Goal: Book appointment/travel/reservation

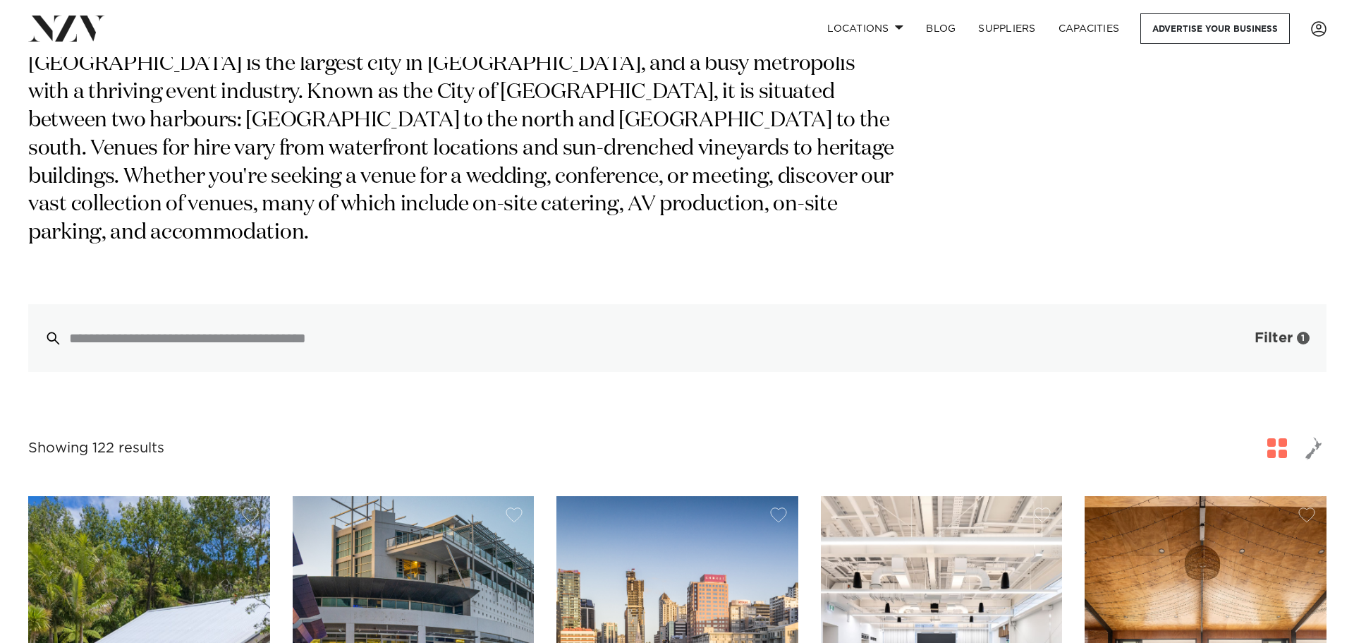
scroll to position [141, 0]
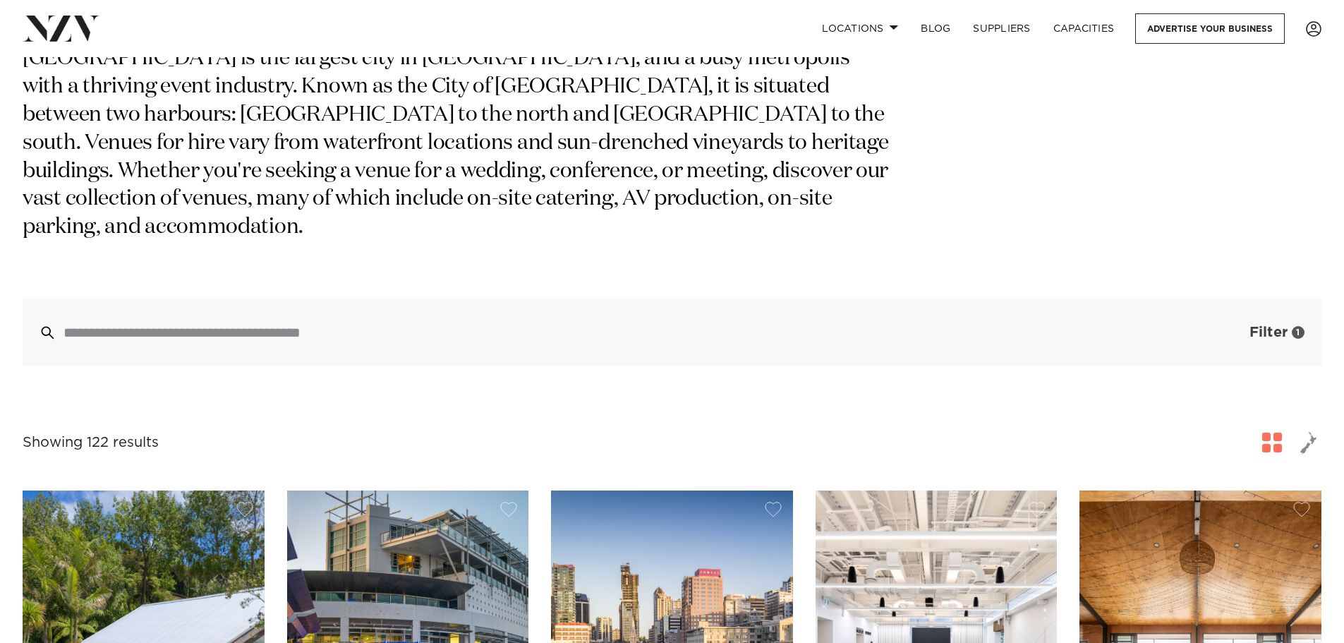
click at [1236, 306] on button "Filter 1" at bounding box center [1262, 332] width 117 height 68
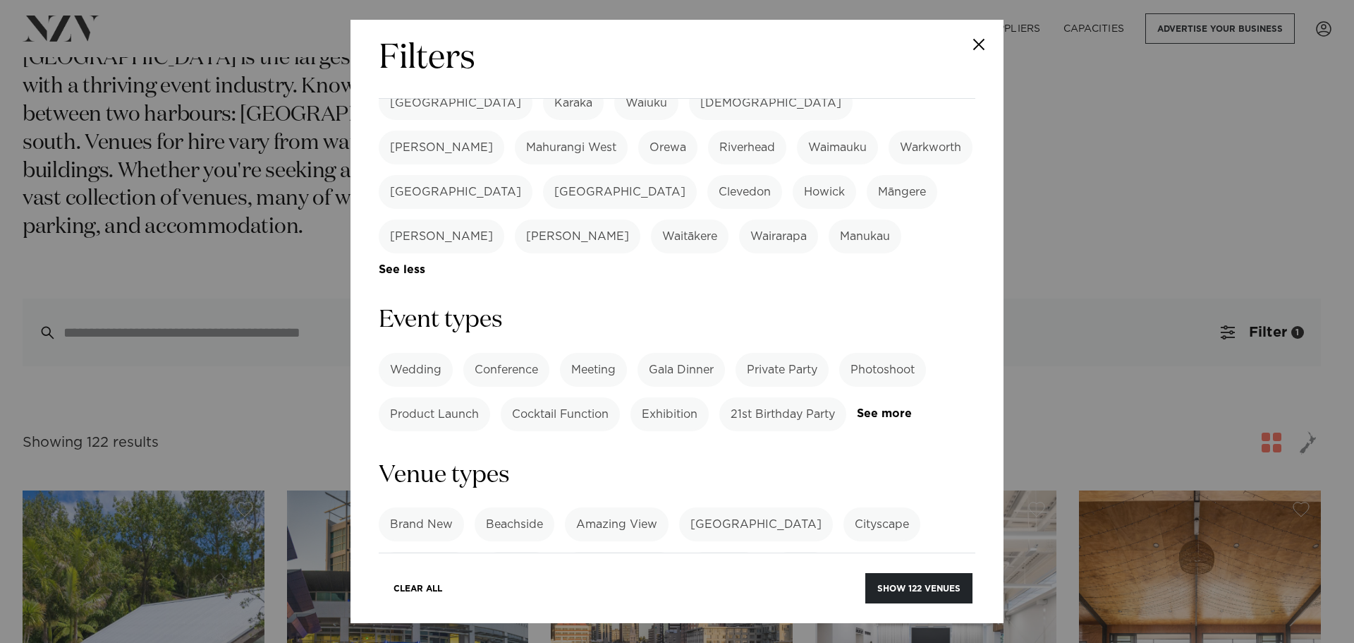
scroll to position [423, 0]
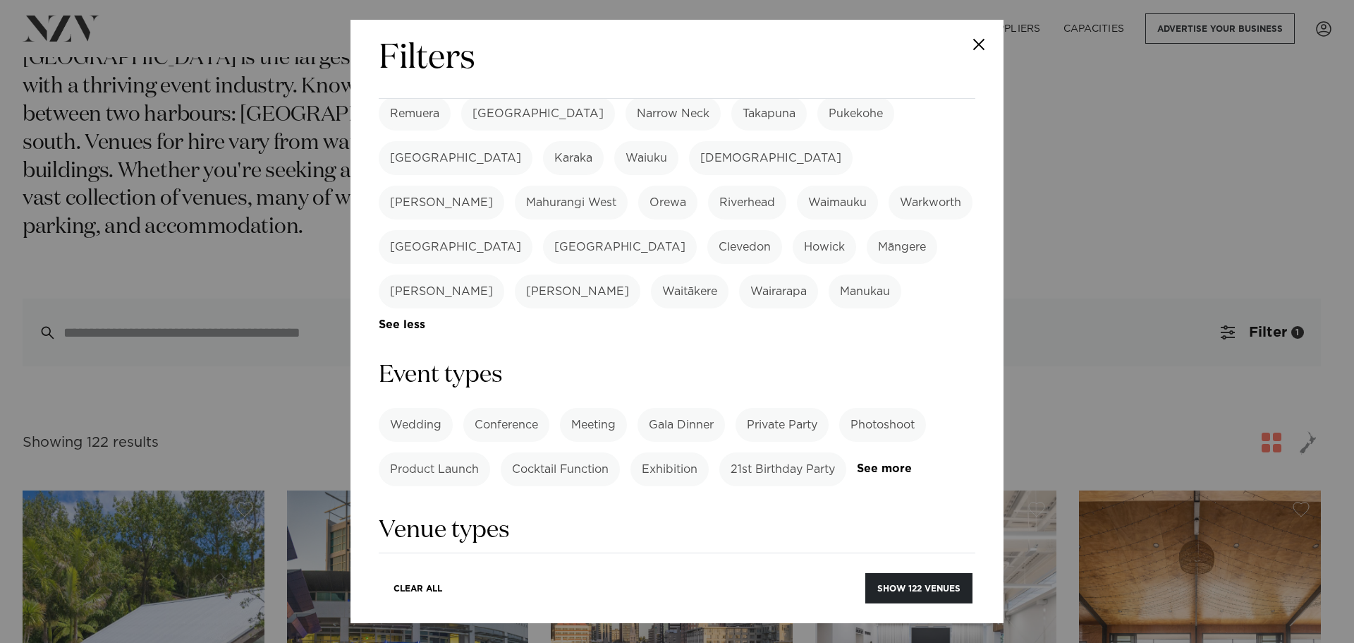
click at [589, 408] on label "Meeting" at bounding box center [593, 425] width 67 height 34
click at [513, 408] on label "Conference" at bounding box center [506, 425] width 86 height 34
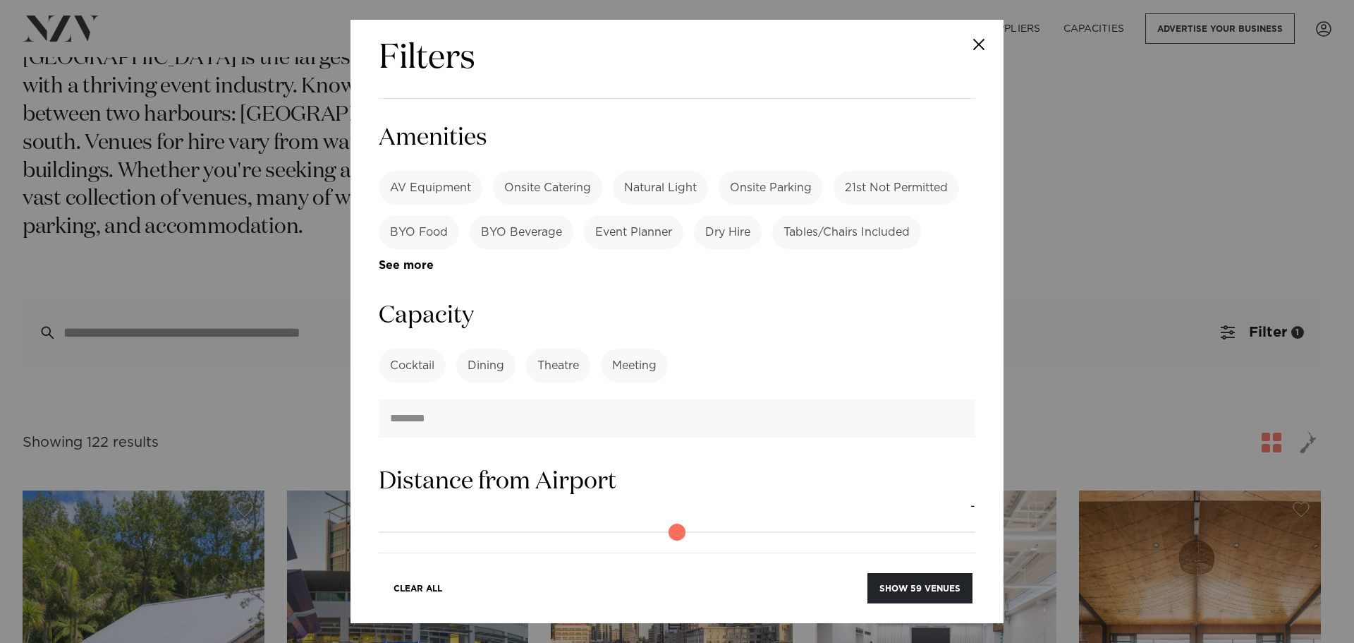
scroll to position [846, 0]
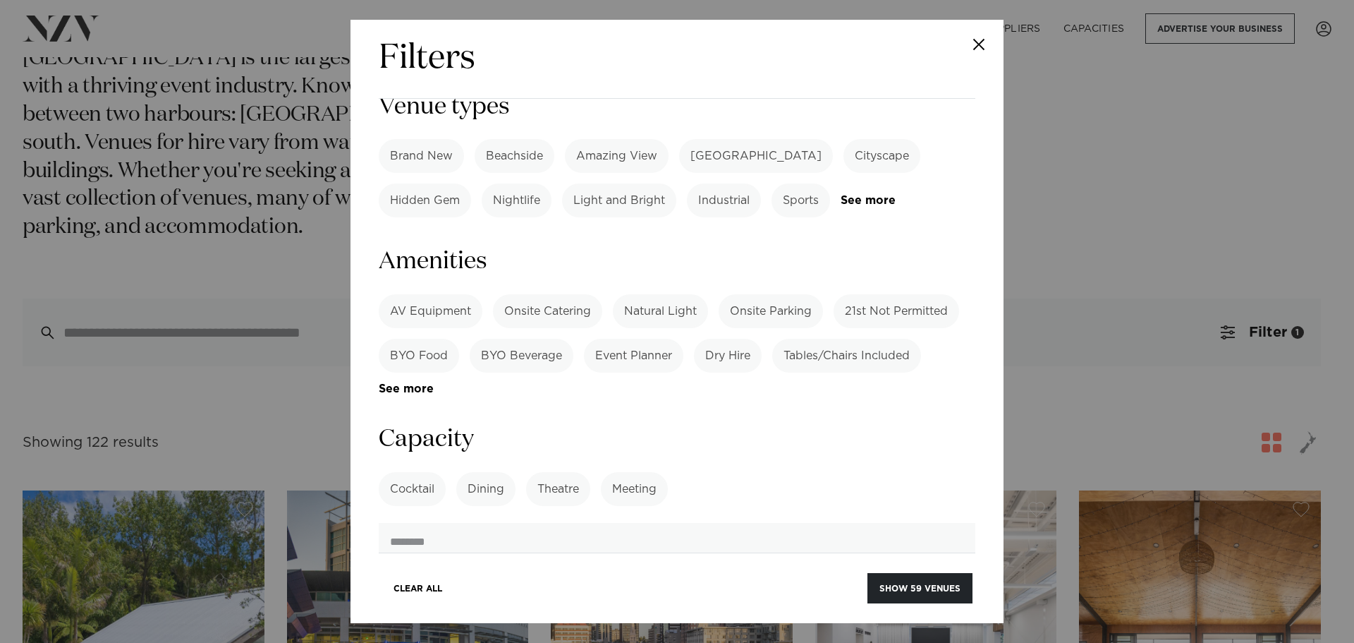
click at [716, 339] on label "Dry Hire" at bounding box center [728, 356] width 68 height 34
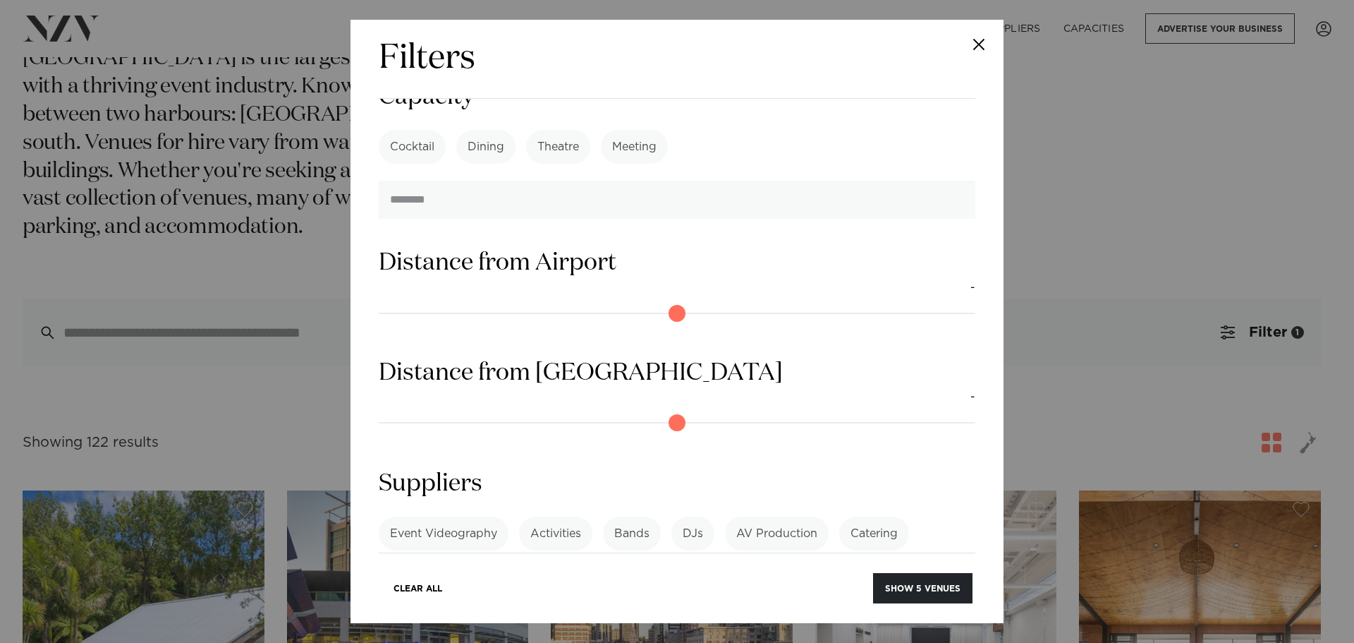
scroll to position [1194, 0]
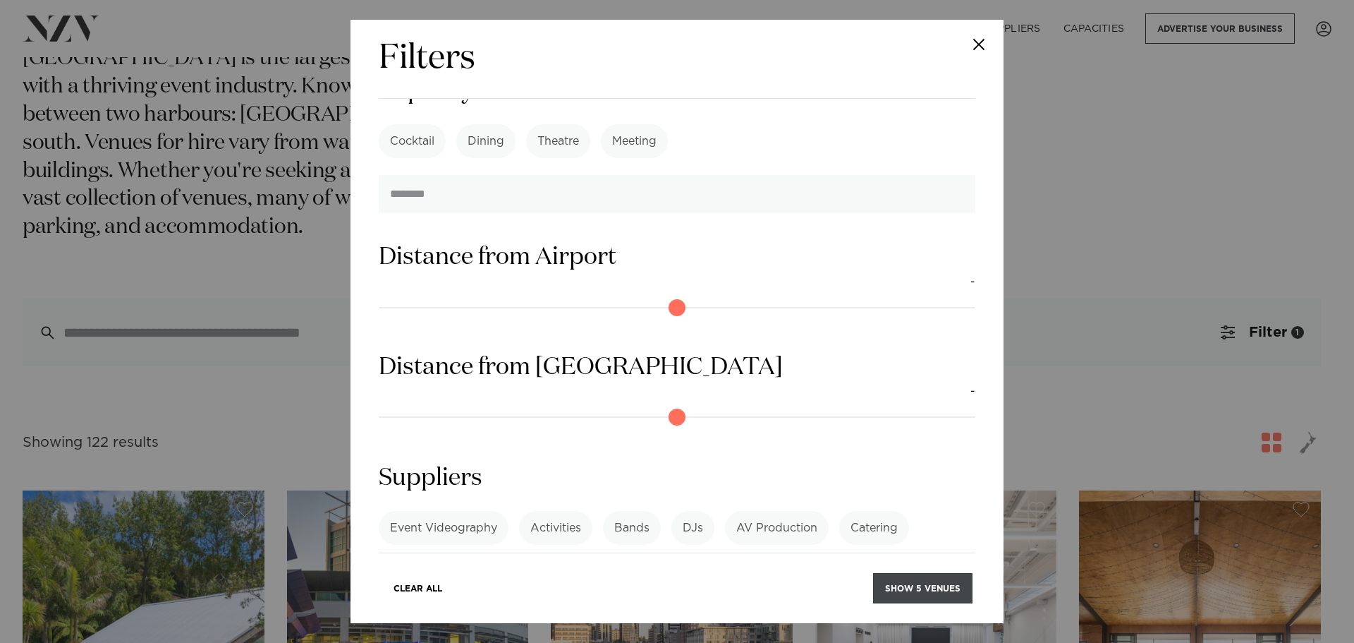
click at [903, 582] on button "Show 5 venues" at bounding box center [922, 588] width 99 height 30
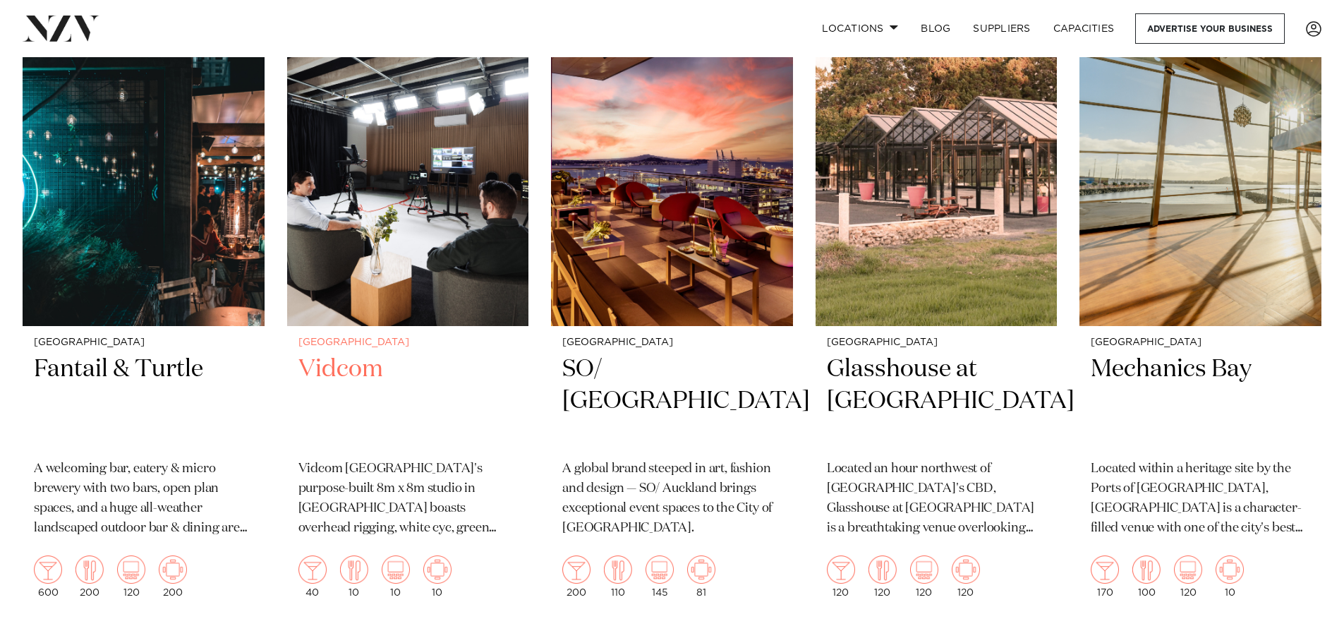
scroll to position [353, 0]
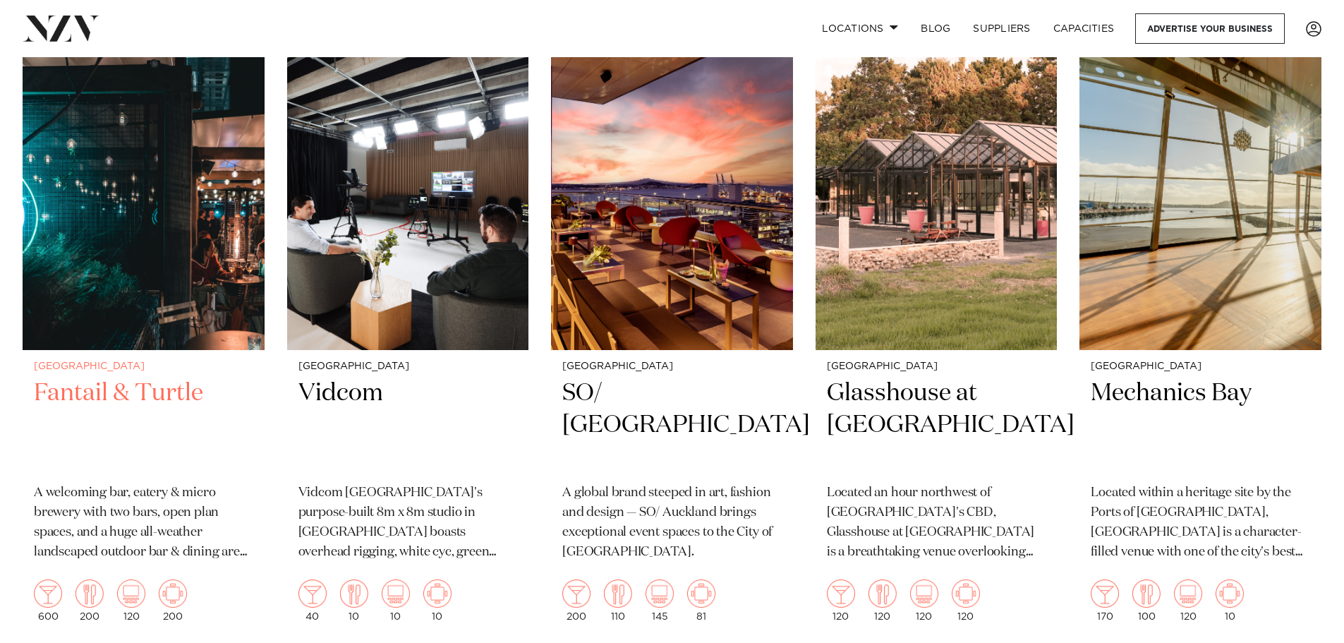
click at [111, 400] on h2 "Fantail & Turtle" at bounding box center [143, 424] width 219 height 95
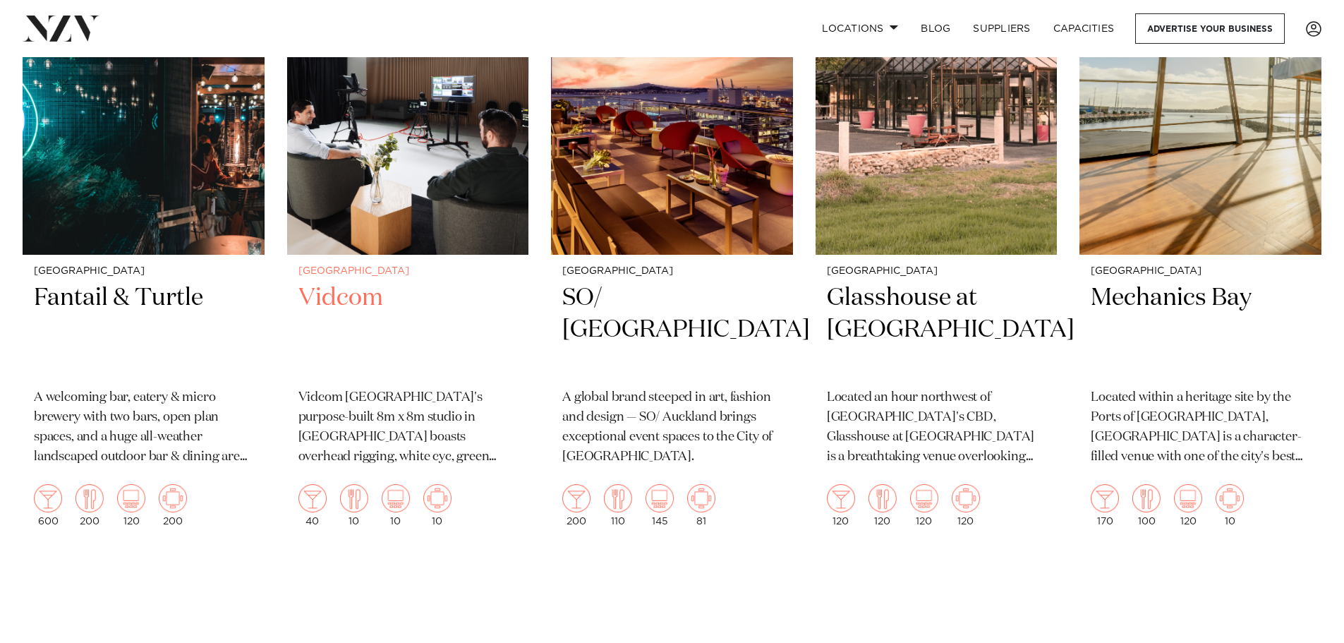
scroll to position [423, 0]
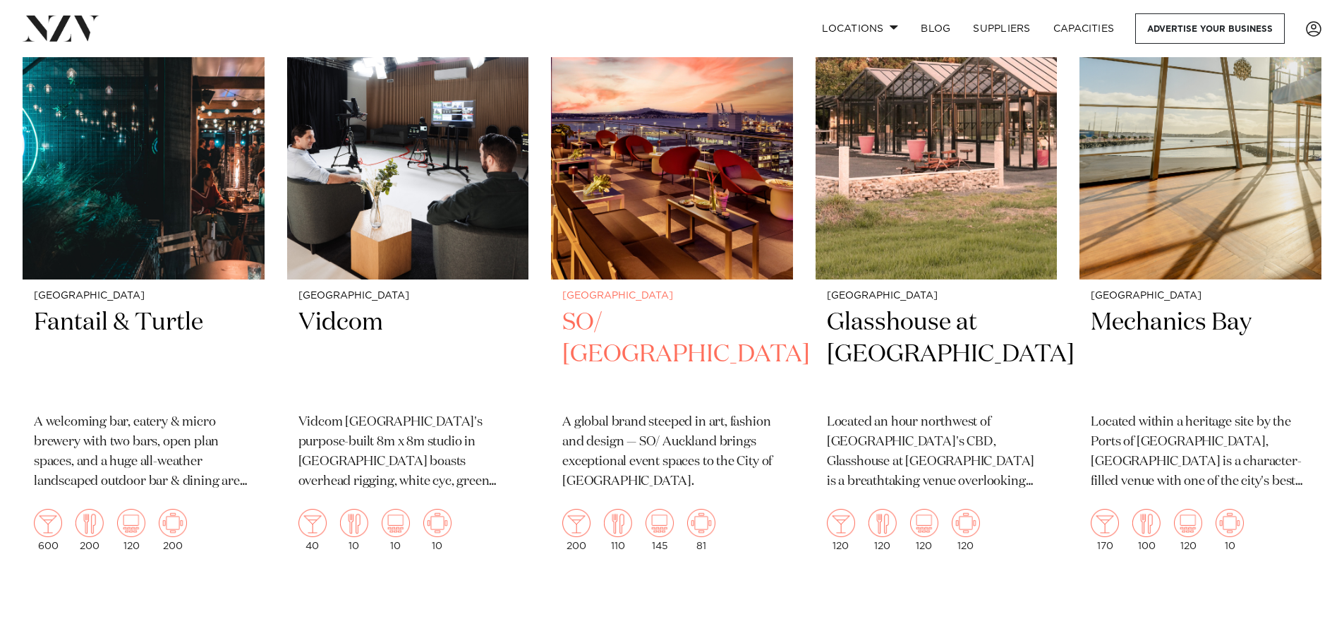
click at [608, 322] on h2 "SO/ Auckland" at bounding box center [671, 354] width 219 height 95
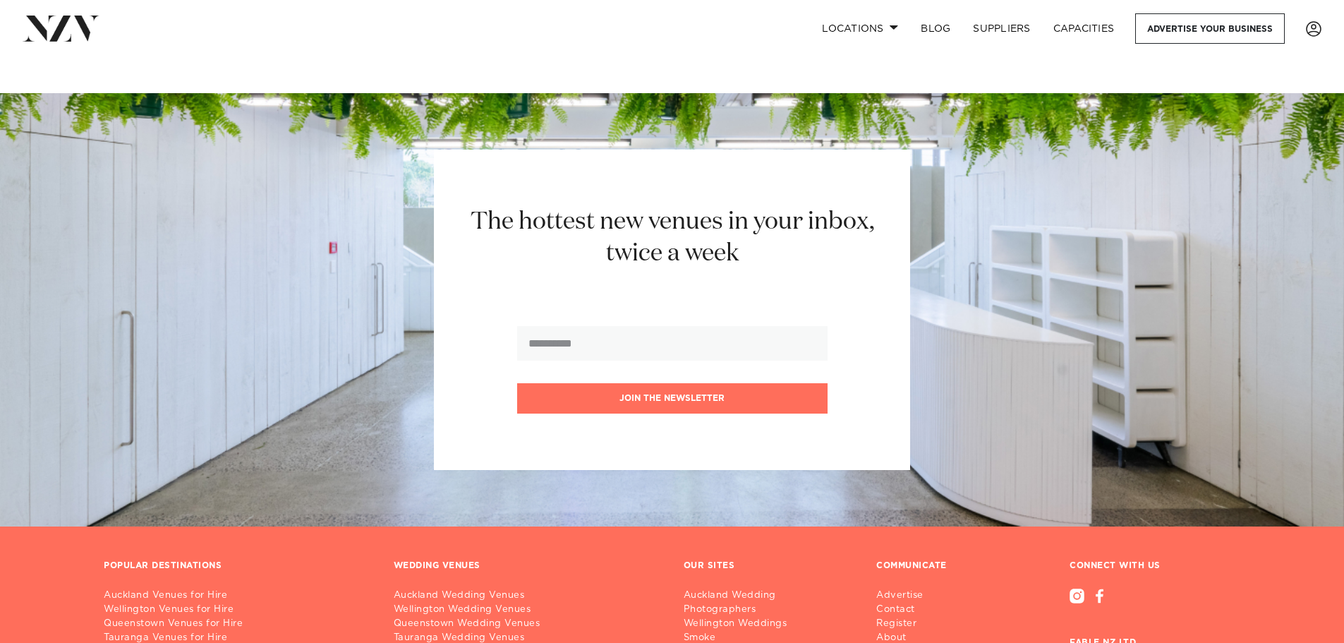
scroll to position [1058, 0]
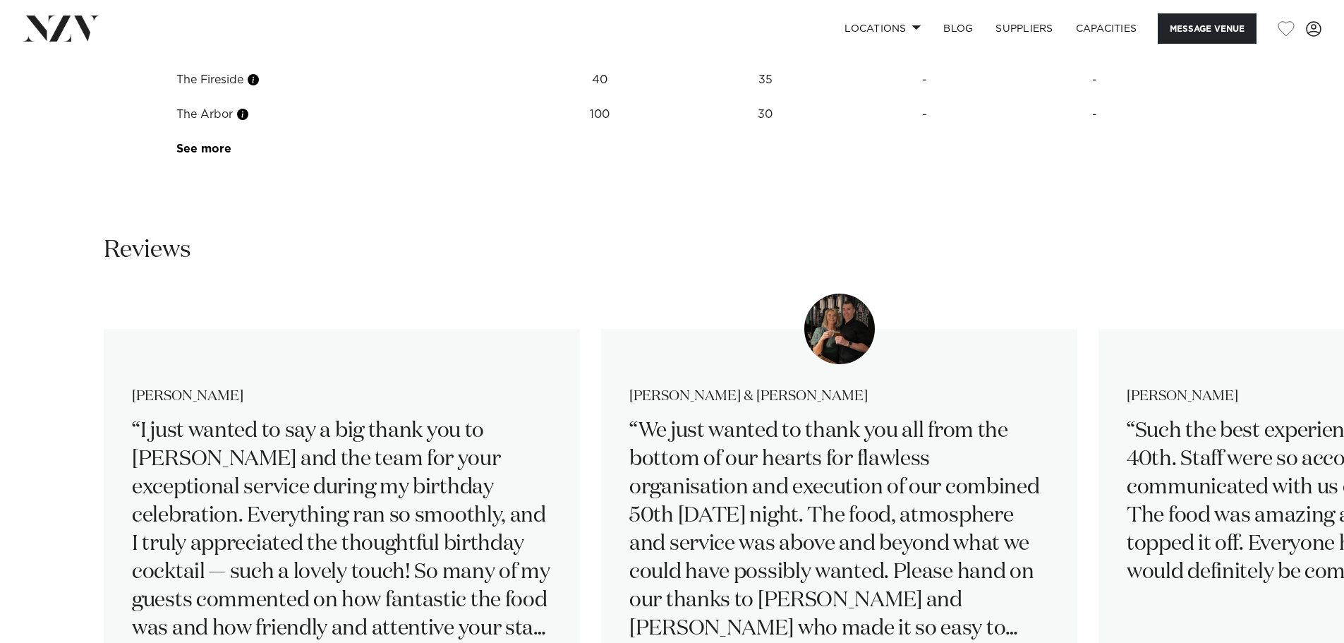
scroll to position [2257, 0]
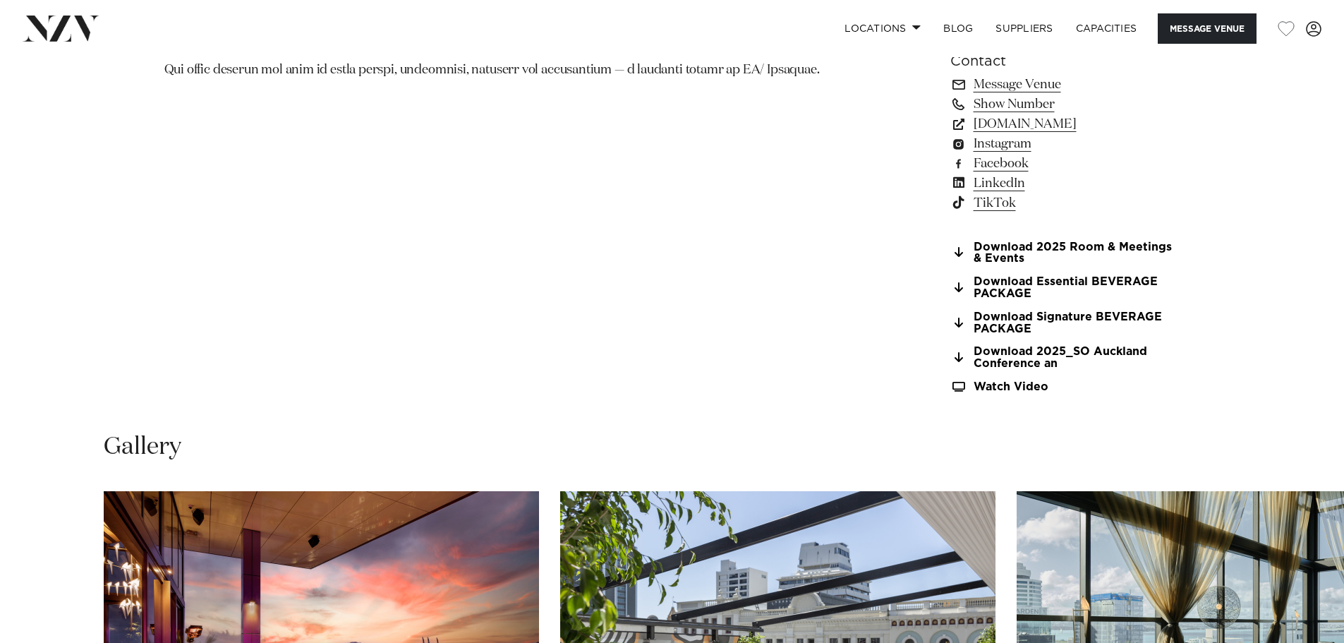
scroll to position [1270, 0]
